Goal: Find specific page/section: Find specific page/section

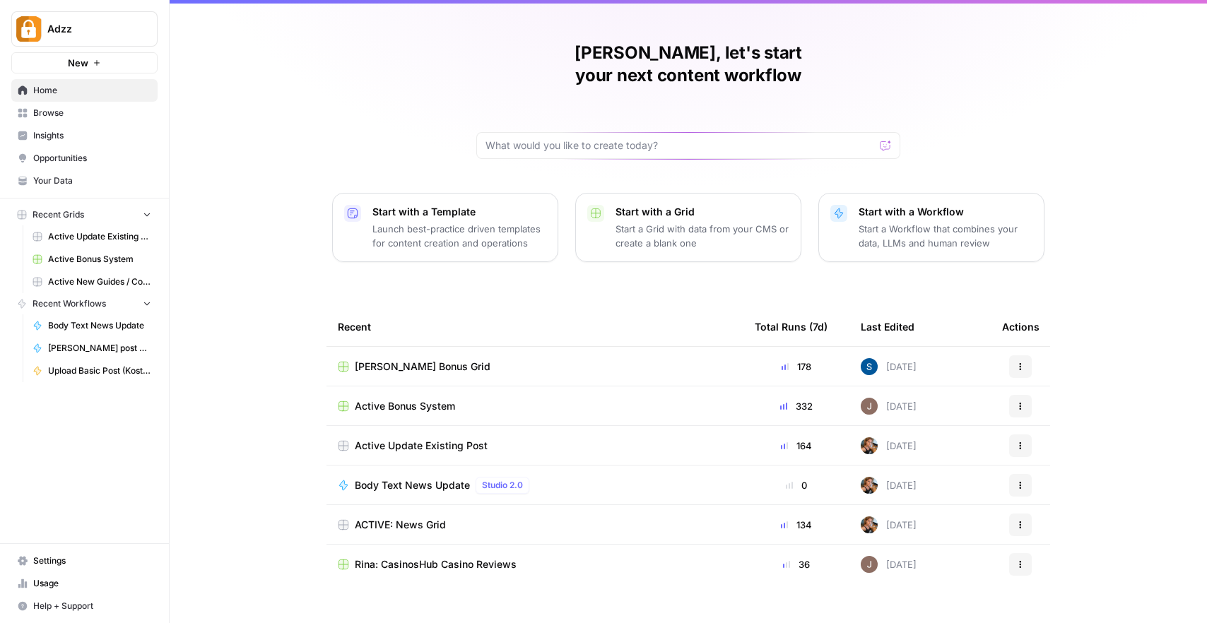
scroll to position [27, 0]
click at [558, 438] on div "Active Update Existing Post" at bounding box center [535, 445] width 394 height 14
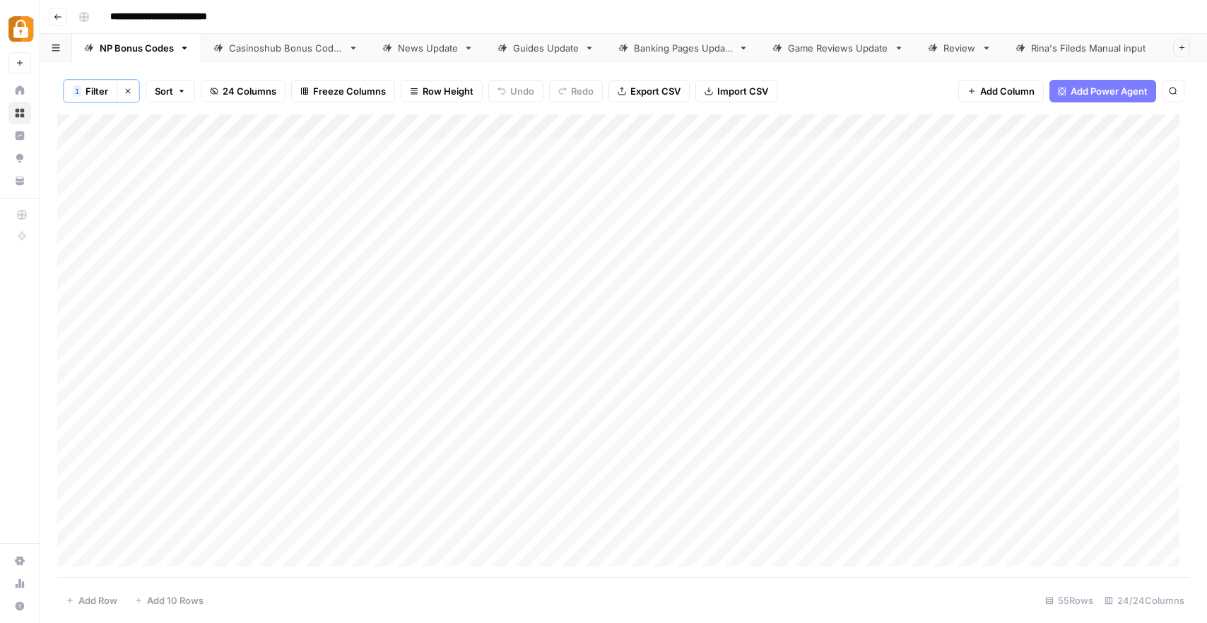
scroll to position [0, 8]
click at [813, 43] on div "Game Reviews Update" at bounding box center [830, 48] width 100 height 14
click at [255, 41] on div "Casinoshub Bonus Codes" at bounding box center [286, 48] width 114 height 14
click at [154, 45] on div "NP Bonus Codes" at bounding box center [137, 48] width 74 height 14
click at [290, 50] on link "Casinoshub Bonus Codes" at bounding box center [285, 48] width 169 height 28
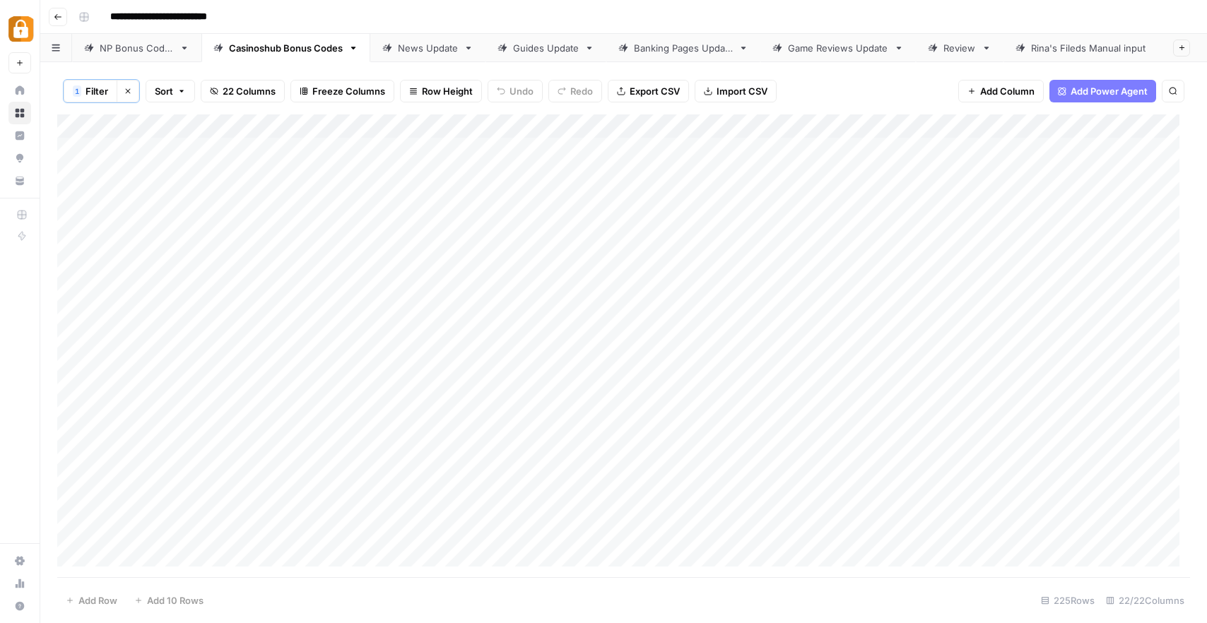
click at [134, 46] on div "NP Bonus Codes" at bounding box center [137, 48] width 74 height 14
click at [951, 148] on div "Add Column" at bounding box center [623, 346] width 1133 height 463
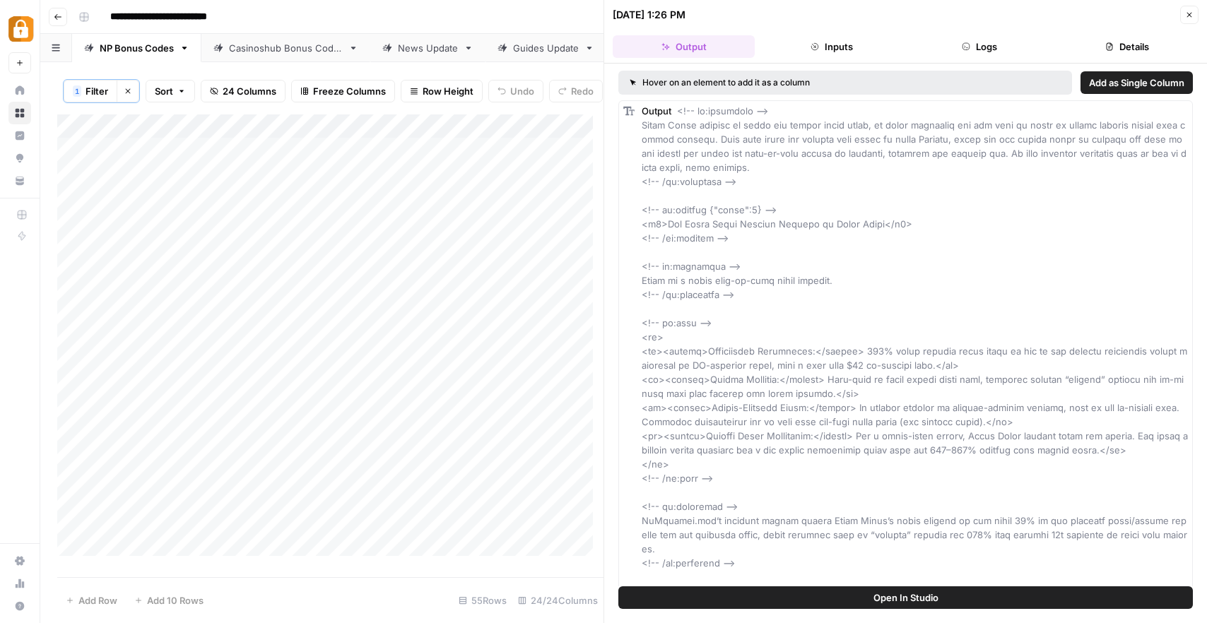
click at [1186, 19] on button "Close" at bounding box center [1189, 15] width 18 height 18
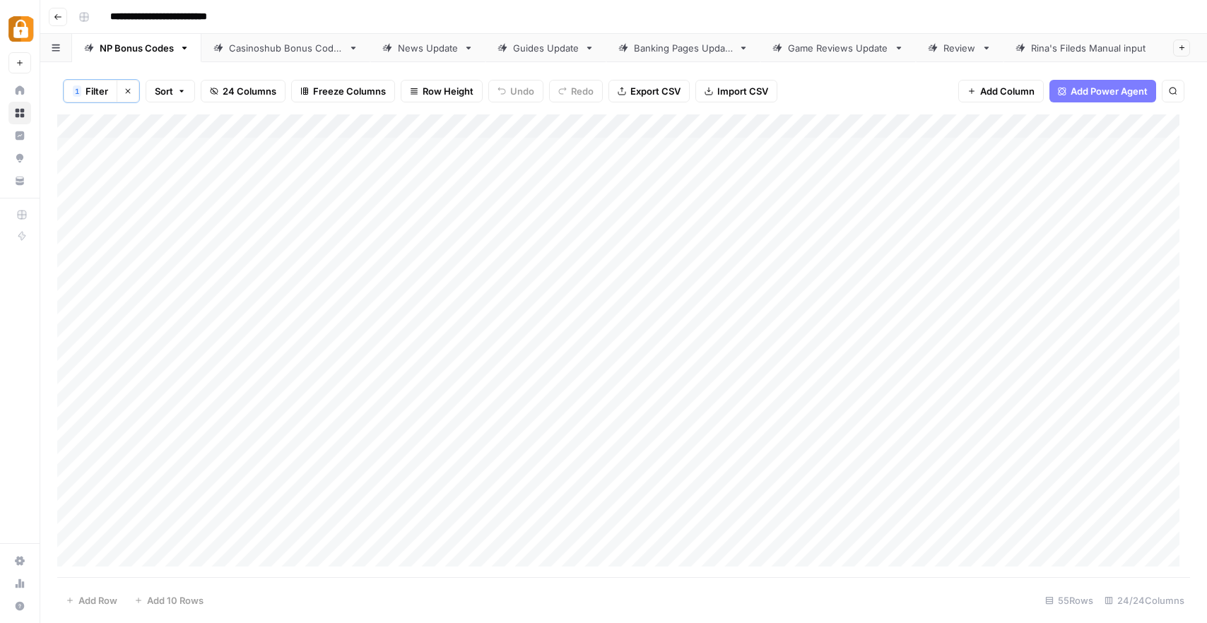
click at [437, 45] on div "News Update" at bounding box center [428, 48] width 60 height 14
click at [819, 41] on div "Game Reviews Update" at bounding box center [838, 48] width 100 height 14
click at [828, 43] on div "Game Reviews Update" at bounding box center [838, 48] width 100 height 14
click at [243, 16] on input "**********" at bounding box center [176, 17] width 145 height 23
drag, startPoint x: 244, startPoint y: 17, endPoint x: 115, endPoint y: 6, distance: 129.1
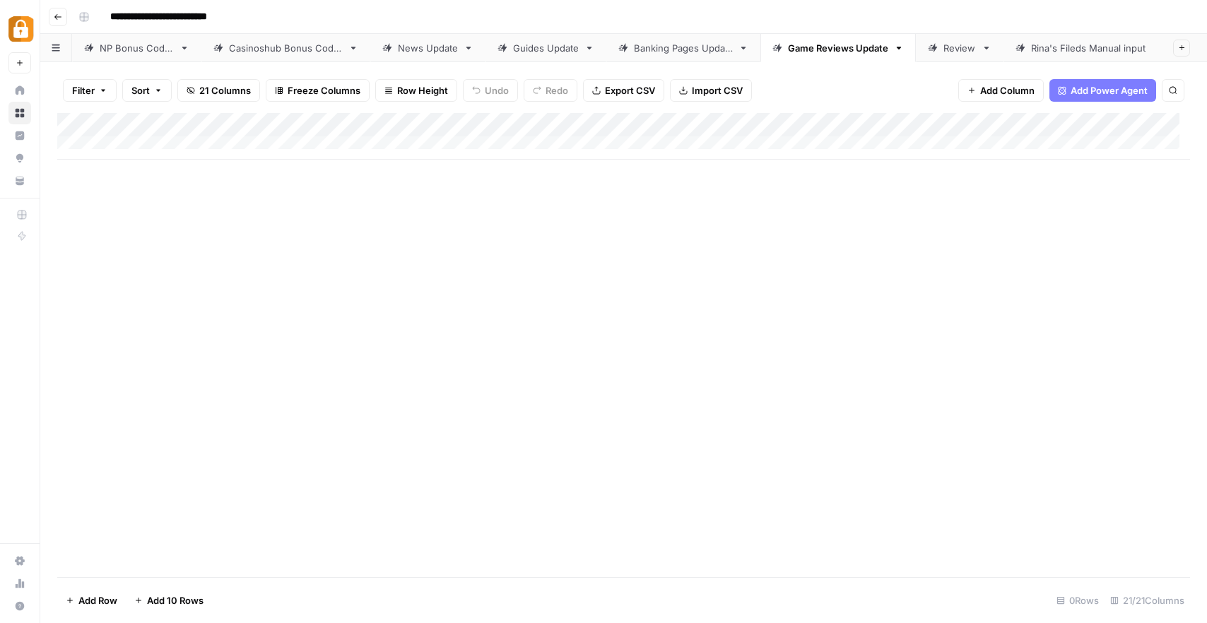
click at [115, 6] on input "**********" at bounding box center [176, 17] width 145 height 23
click at [294, 21] on div "**********" at bounding box center [633, 17] width 1120 height 23
click at [105, 41] on div "NP Bonus Codes" at bounding box center [137, 48] width 74 height 14
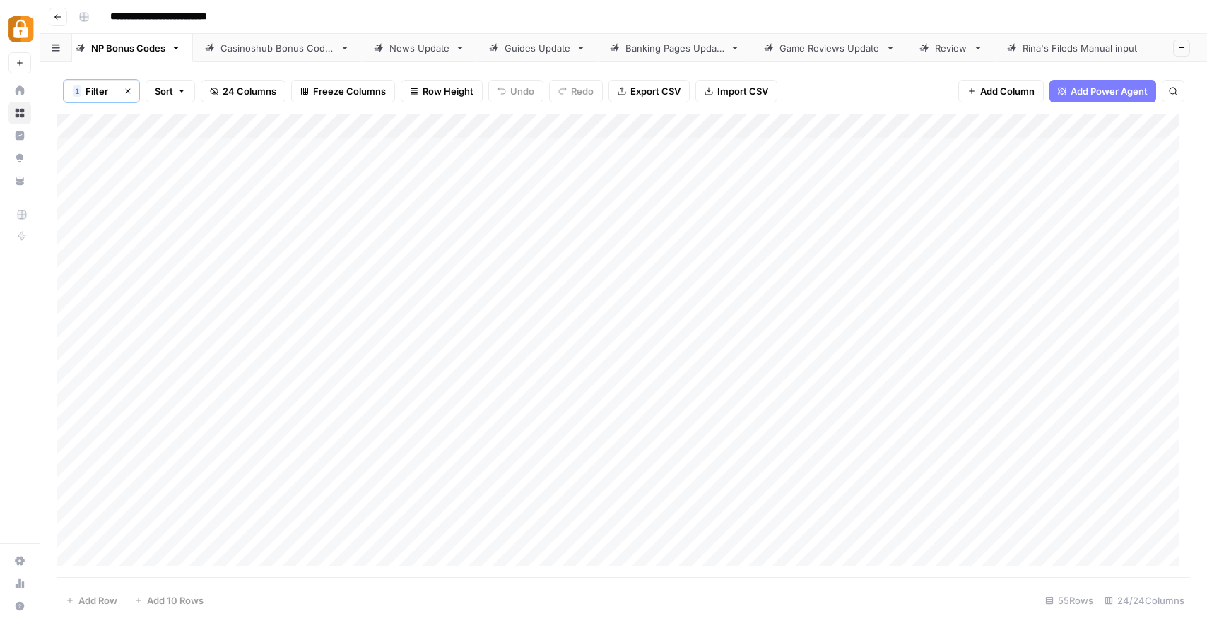
scroll to position [0, 8]
